Goal: Check status: Check status

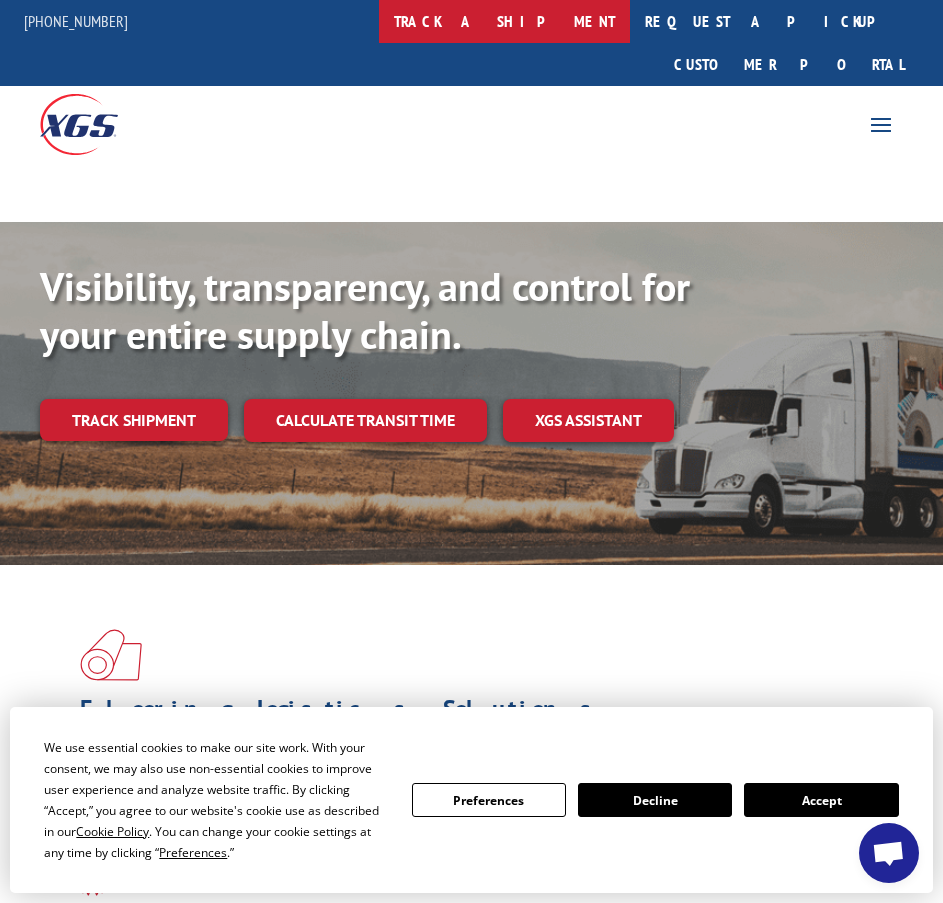
click at [571, 22] on link "track a shipment" at bounding box center [504, 21] width 251 height 43
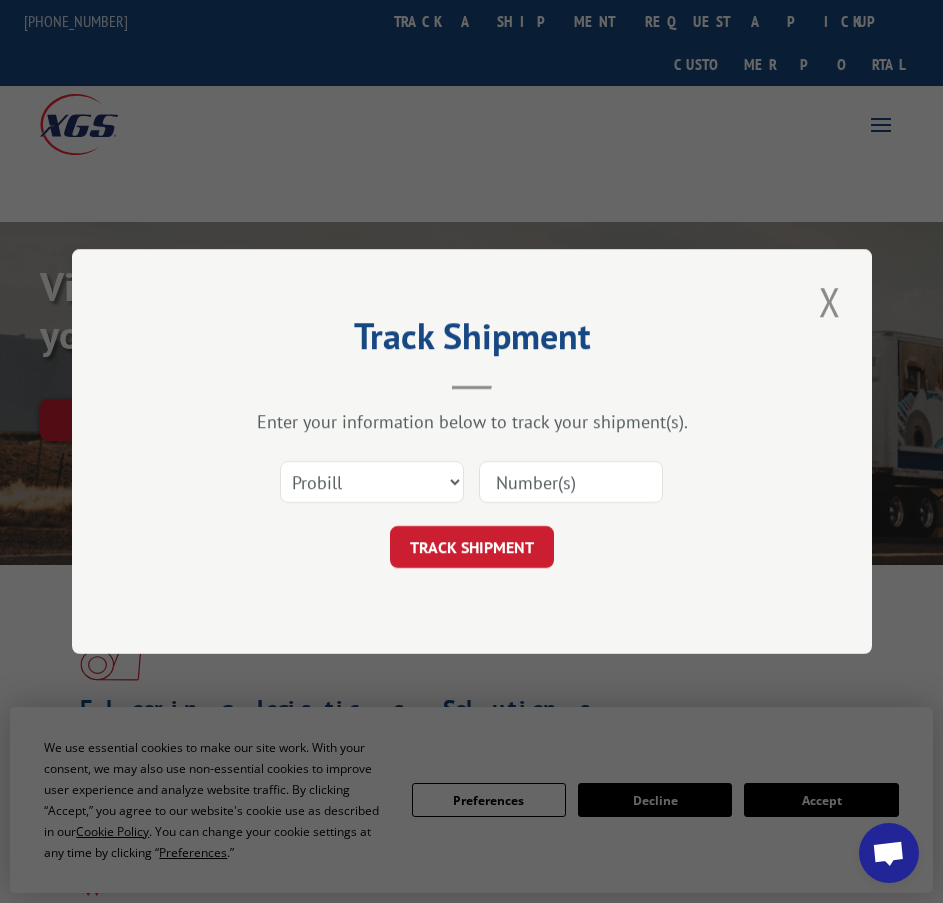
click at [570, 480] on input at bounding box center [571, 482] width 184 height 42
paste input "17108767"
type input "17108767"
click at [501, 538] on button "TRACK SHIPMENT" at bounding box center [472, 547] width 164 height 42
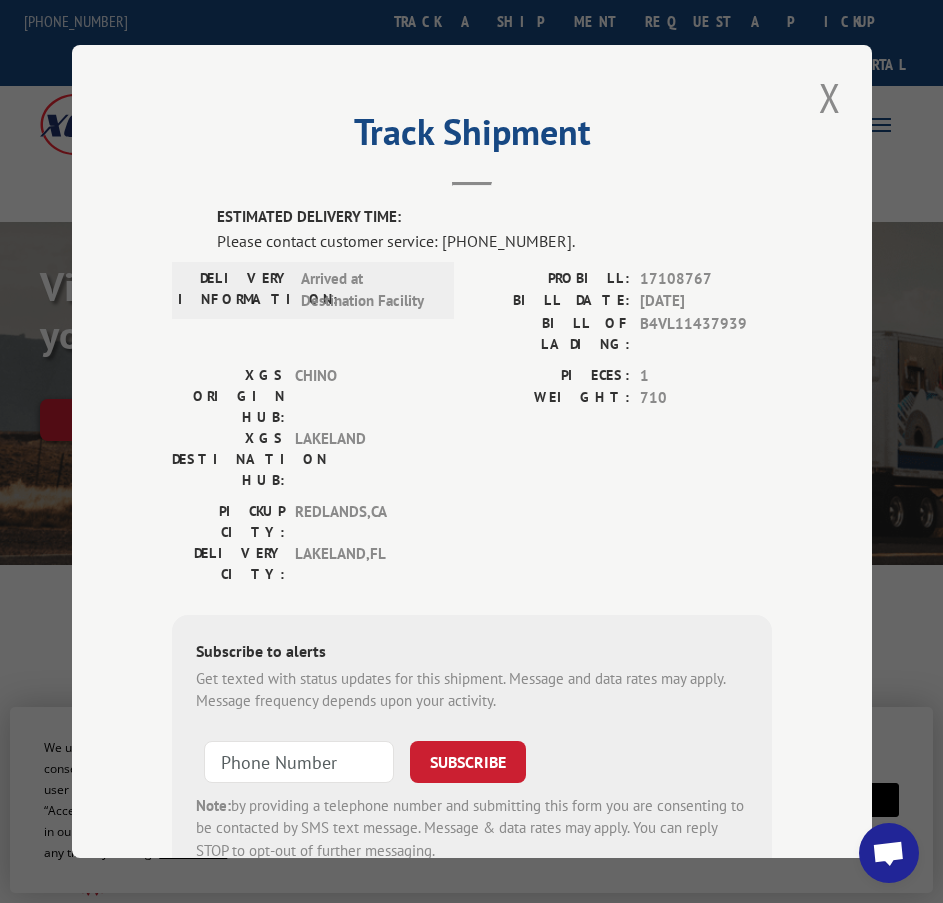
click at [523, 501] on div "[GEOGRAPHIC_DATA]: [GEOGRAPHIC_DATA] , [GEOGRAPHIC_DATA]: [GEOGRAPHIC_DATA] , […" at bounding box center [472, 548] width 600 height 94
click at [818, 94] on button "Close modal" at bounding box center [830, 97] width 34 height 55
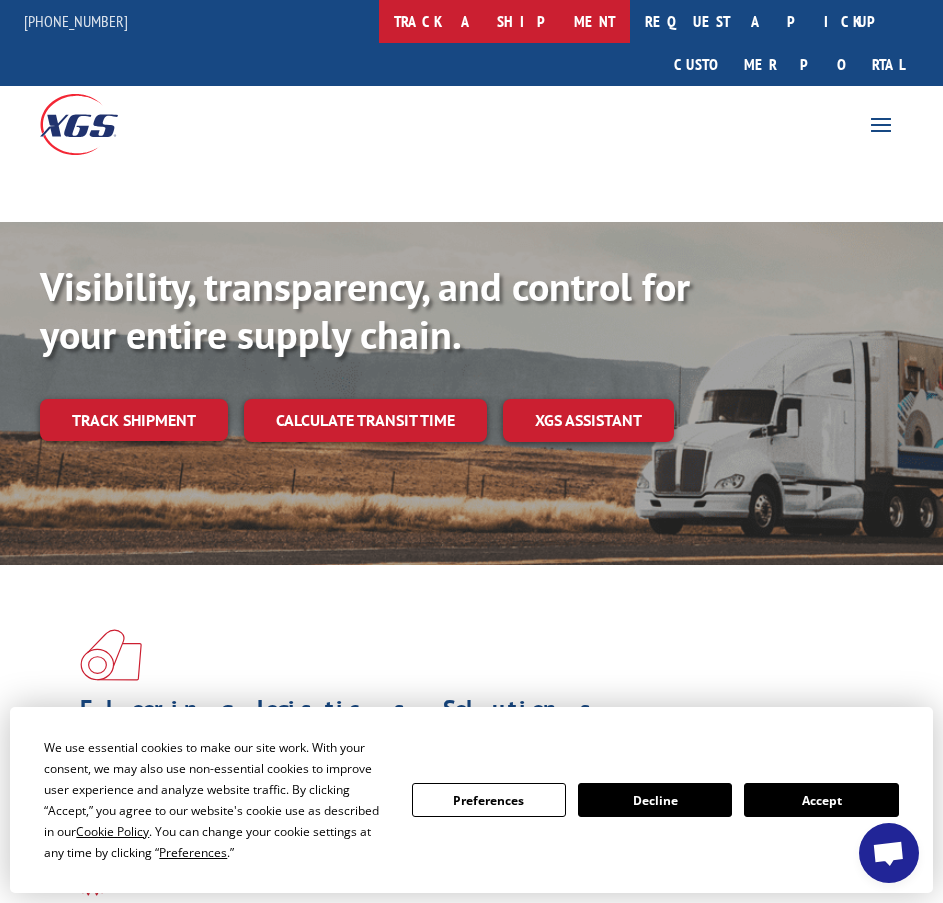
click at [532, 9] on link "track a shipment" at bounding box center [504, 21] width 251 height 43
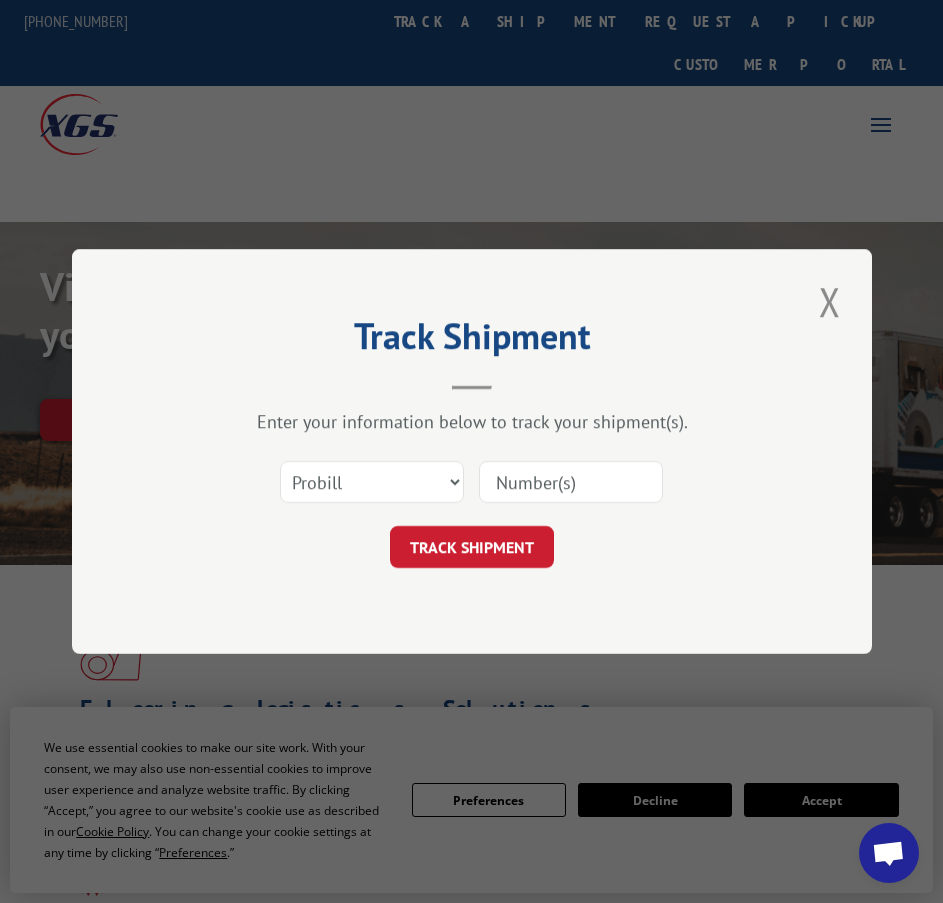
click at [561, 480] on input at bounding box center [571, 482] width 184 height 42
paste input "17386554"
type input "17386554"
click at [493, 535] on button "TRACK SHIPMENT" at bounding box center [472, 547] width 164 height 42
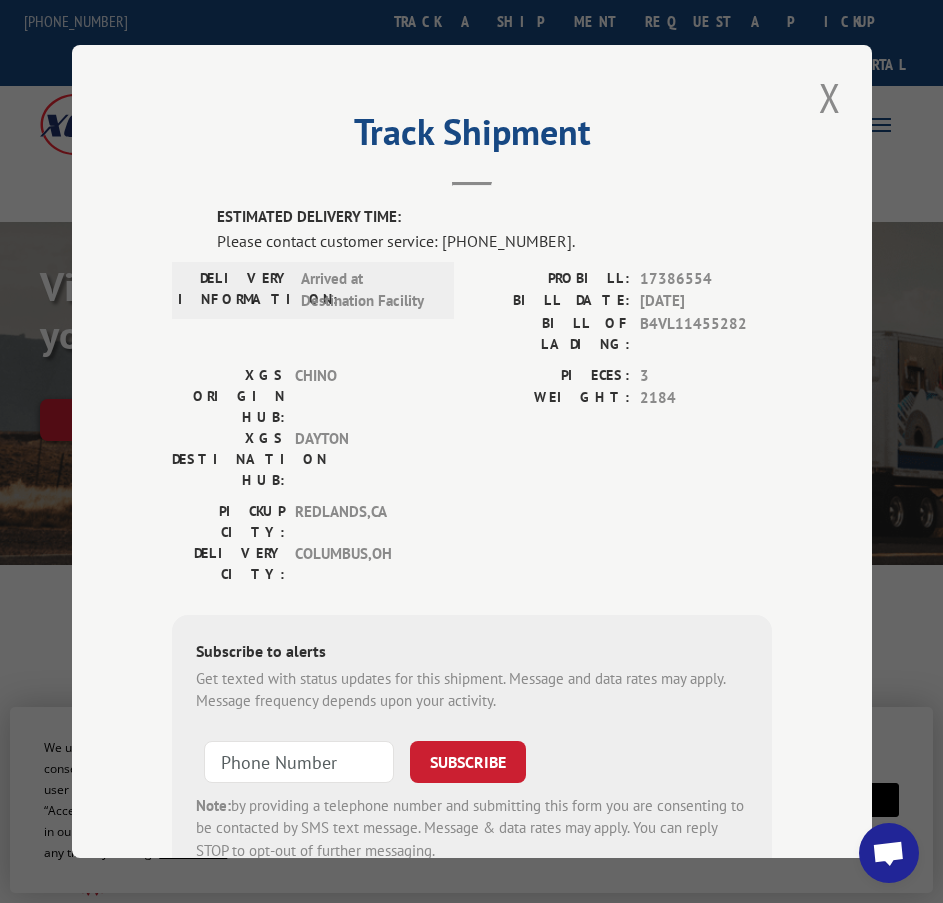
click at [837, 92] on button "Close modal" at bounding box center [830, 97] width 34 height 55
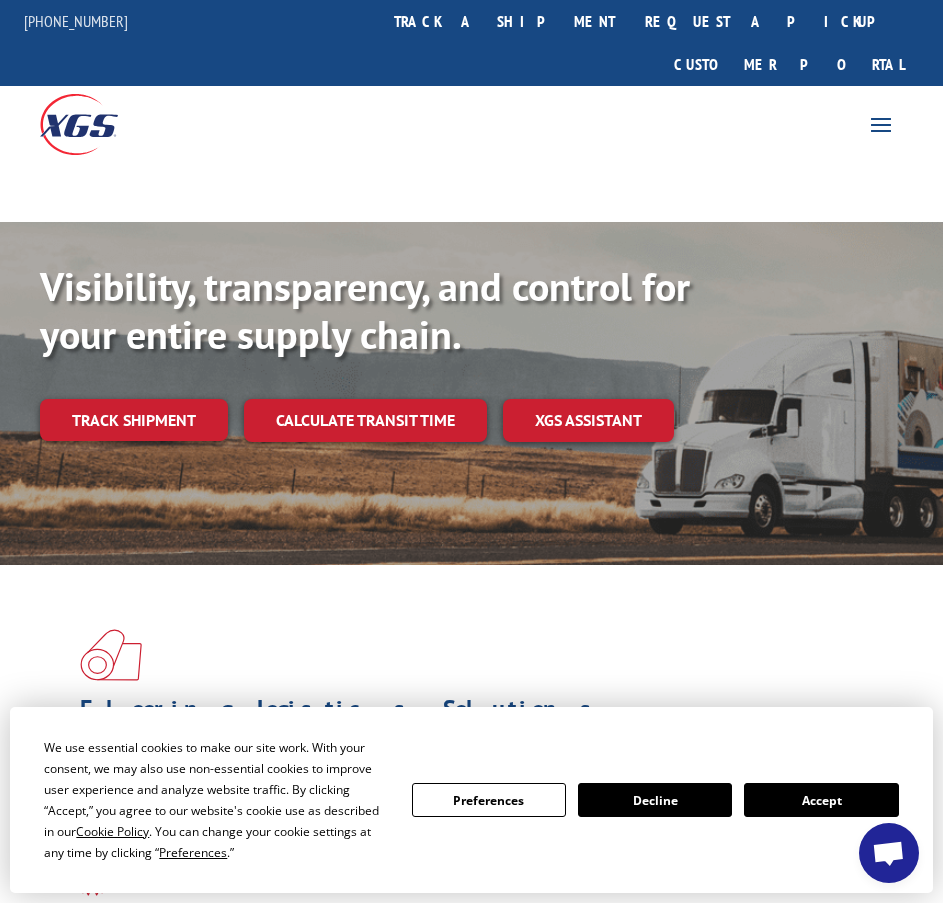
click at [553, 17] on link "track a shipment" at bounding box center [504, 21] width 251 height 43
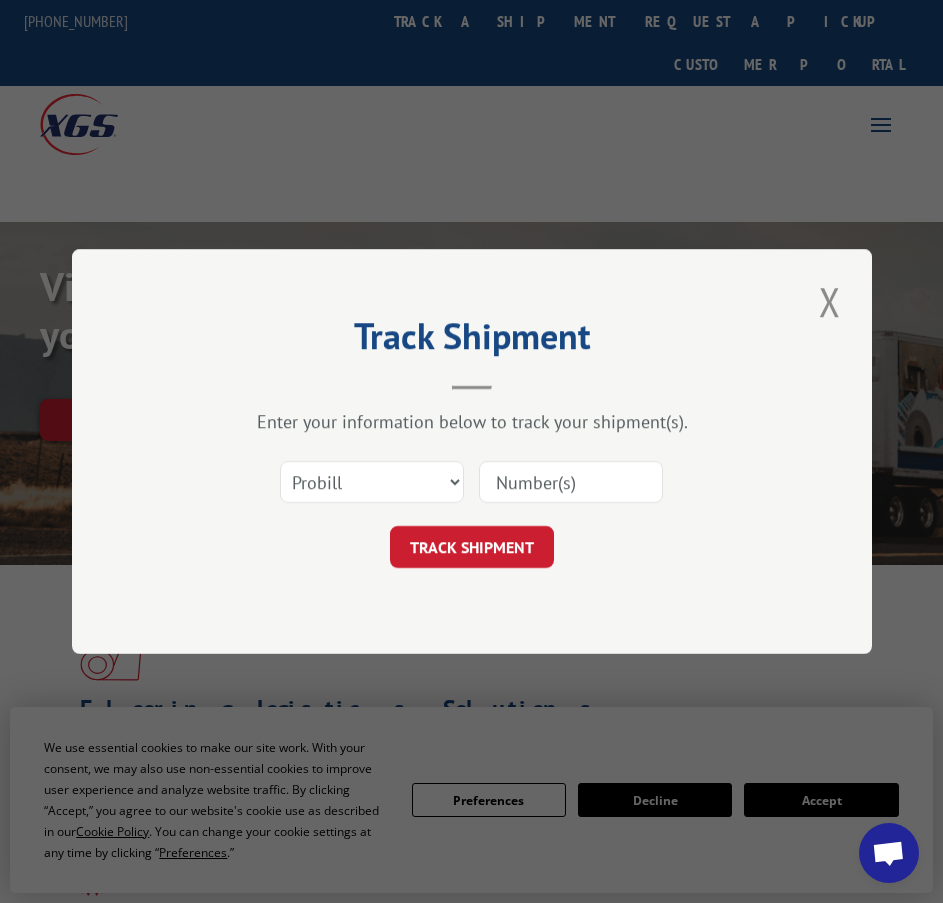
click at [602, 500] on div "Select category... Probill BOL PO" at bounding box center [472, 482] width 600 height 66
click at [601, 477] on input at bounding box center [571, 482] width 184 height 42
paste input "17386585"
type input "17386585"
click at [520, 538] on button "TRACK SHIPMENT" at bounding box center [472, 547] width 164 height 42
